Goal: Complete application form

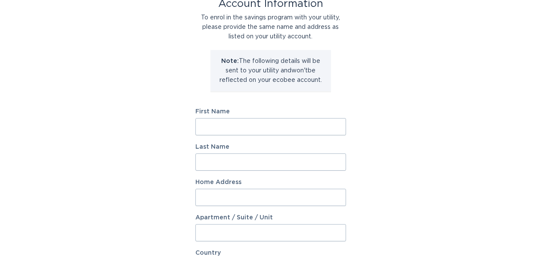
scroll to position [64, 0]
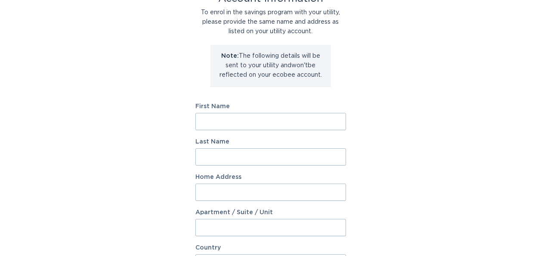
click at [266, 121] on input "First Name" at bounding box center [271, 121] width 151 height 17
type input "[PERSON_NAME]"
type input "[STREET_ADDRESS]"
select select "US"
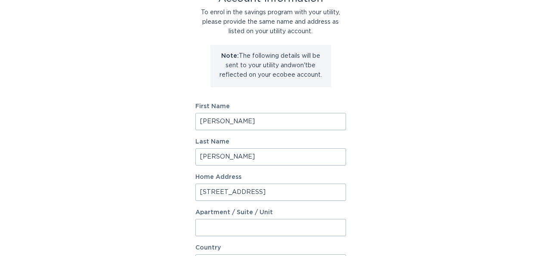
type input "Alta Loma"
type input "91701"
select select "CA"
click at [335, 191] on input "[STREET_ADDRESS]" at bounding box center [271, 191] width 151 height 17
click at [274, 192] on input "1730" at bounding box center [271, 191] width 151 height 17
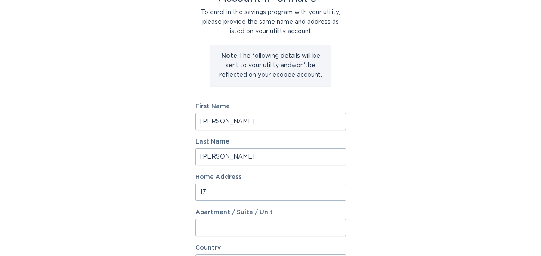
type input "1"
type input "[STREET_ADDRESS]"
click at [264, 224] on input "Apartment / Suite / Unit" at bounding box center [271, 227] width 151 height 17
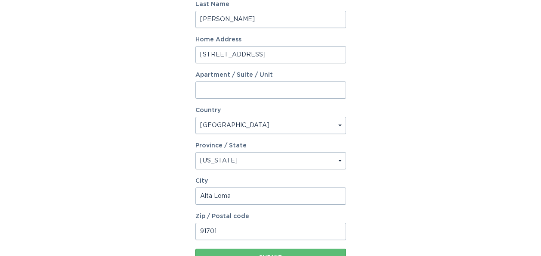
scroll to position [202, 0]
click at [269, 197] on input "Alta Loma" at bounding box center [271, 195] width 151 height 17
type input "A"
type input "Grand Junction"
click at [260, 228] on input "91701" at bounding box center [271, 231] width 151 height 17
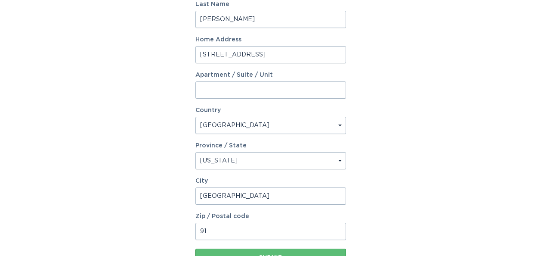
type input "9"
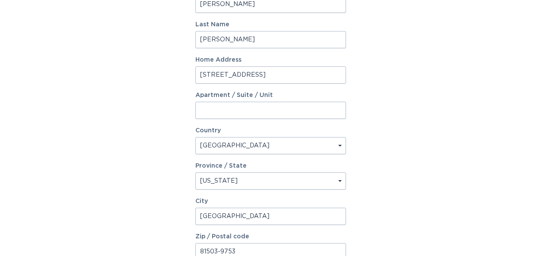
scroll to position [181, 0]
type input "81503-9753"
click at [247, 74] on input "2101 Desert Hills Rd" at bounding box center [271, 75] width 151 height 17
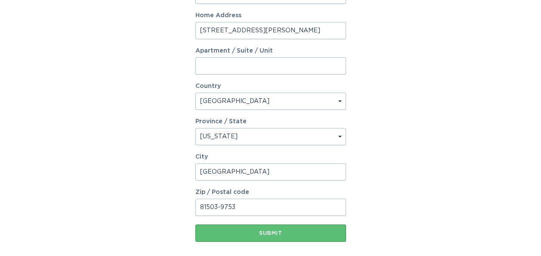
scroll to position [268, 0]
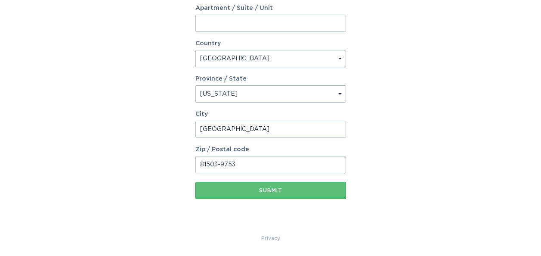
type input "2101 Desert Hill Rd"
click at [339, 92] on select "Select a province/state Alabama Alaska American Samoa Arizona Arkansas Californ…" at bounding box center [271, 93] width 151 height 17
select select "CO"
click at [196, 85] on select "Select a province/state Alabama Alaska American Samoa Arizona Arkansas Californ…" at bounding box center [271, 93] width 151 height 17
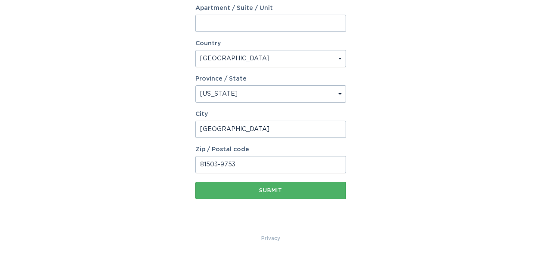
click at [290, 190] on div "Submit" at bounding box center [271, 190] width 142 height 5
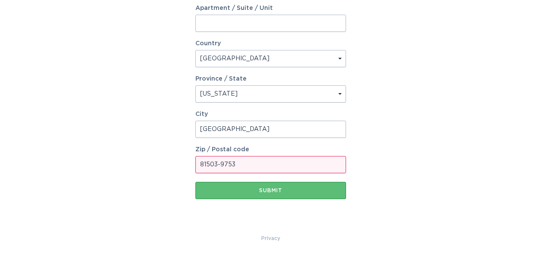
click at [282, 165] on input "81503-9753" at bounding box center [271, 164] width 151 height 17
type input "81503"
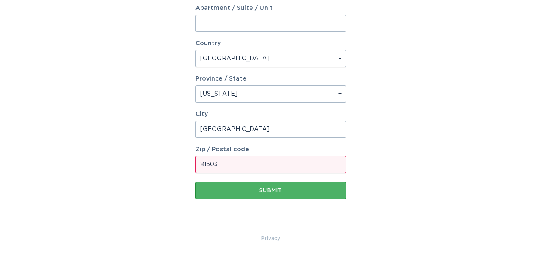
click at [261, 193] on div "Submit" at bounding box center [271, 190] width 142 height 5
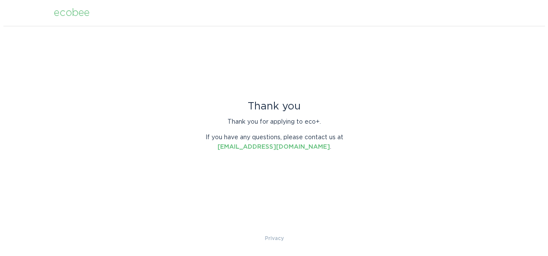
scroll to position [0, 0]
